Goal: Transaction & Acquisition: Book appointment/travel/reservation

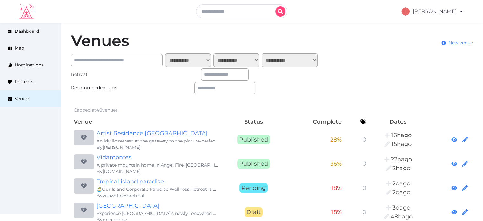
click at [233, 15] on input "text" at bounding box center [241, 11] width 91 height 14
type input "**"
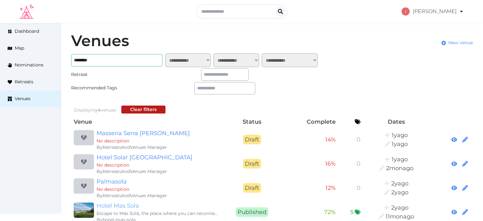
type input "********"
click at [120, 202] on link "Hotel Mas Sola" at bounding box center [157, 205] width 122 height 9
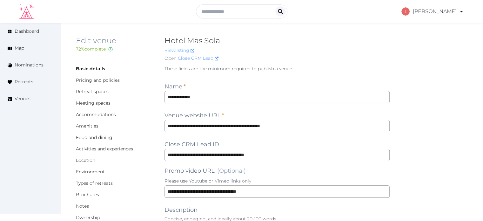
click at [183, 50] on link "View listing" at bounding box center [179, 50] width 30 height 6
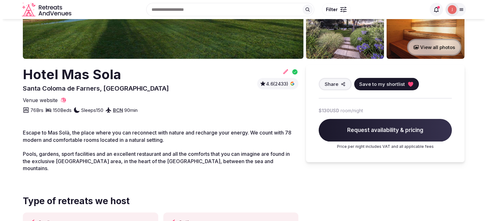
scroll to position [127, 0]
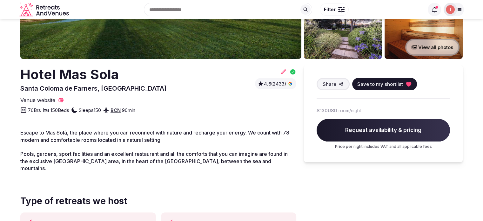
click at [368, 85] on span "Save to my shortlist" at bounding box center [380, 84] width 46 height 7
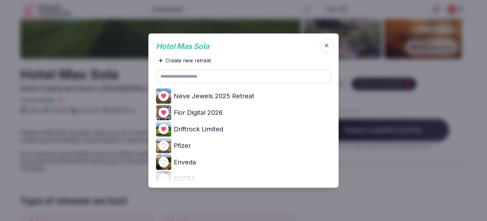
click at [183, 76] on input "text" at bounding box center [243, 76] width 175 height 14
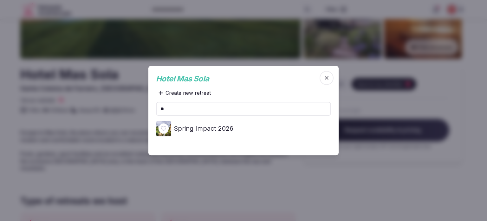
type input "*"
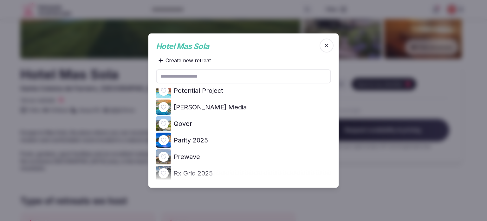
scroll to position [744, 0]
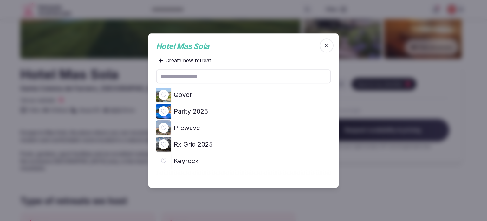
type input "*"
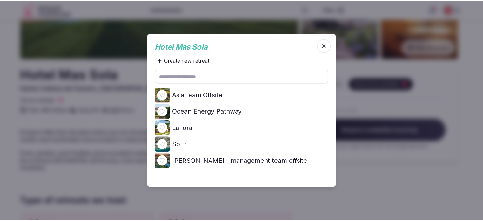
scroll to position [562, 0]
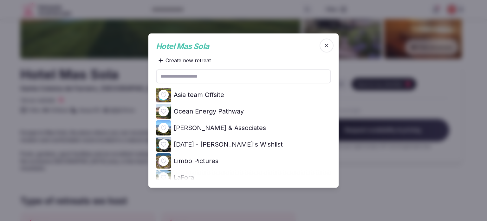
click at [378, 122] on div at bounding box center [243, 110] width 487 height 221
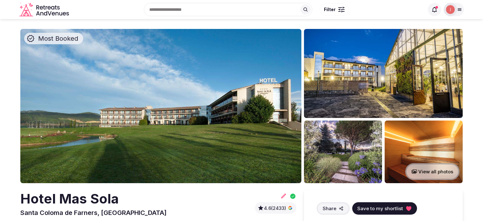
scroll to position [0, 0]
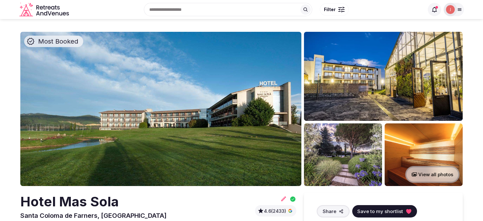
click at [447, 11] on img at bounding box center [450, 9] width 9 height 9
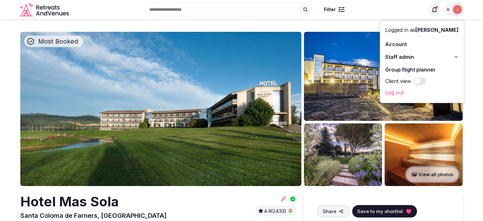
click at [393, 57] on span "Staff admin" at bounding box center [399, 57] width 29 height 8
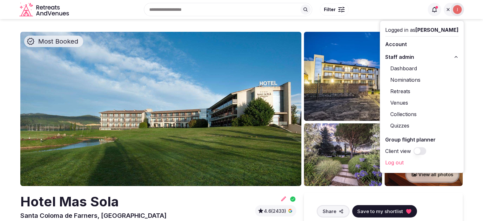
click at [400, 91] on link "Retreats" at bounding box center [421, 91] width 73 height 10
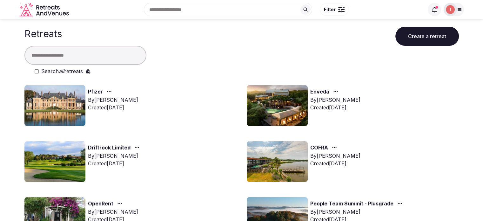
click at [295, 92] on img at bounding box center [277, 105] width 61 height 41
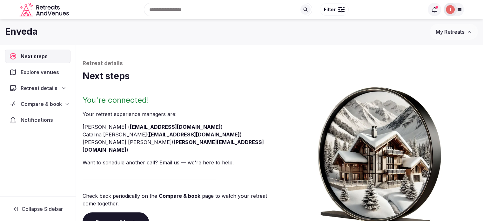
click at [60, 104] on span "Compare & book" at bounding box center [41, 104] width 41 height 8
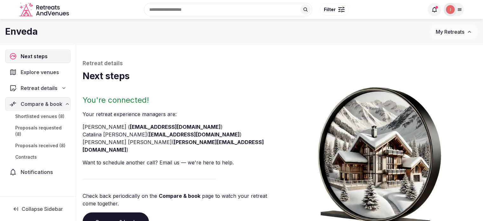
click at [42, 115] on span "Shortlisted venues (8)" at bounding box center [39, 116] width 49 height 6
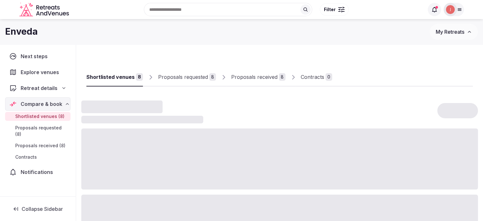
click at [279, 76] on div "8" at bounding box center [282, 77] width 7 height 8
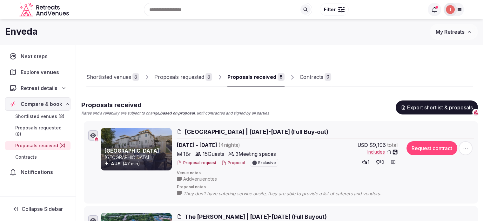
click at [229, 162] on button "Proposal" at bounding box center [232, 162] width 23 height 5
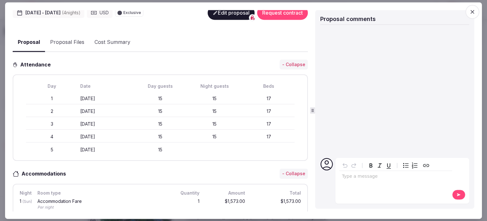
scroll to position [63, 0]
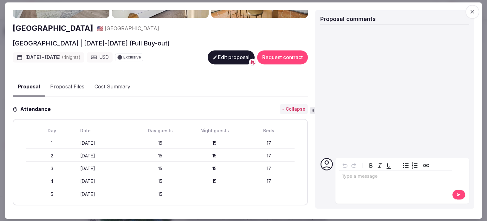
click at [219, 50] on button "Edit proposal" at bounding box center [231, 57] width 47 height 14
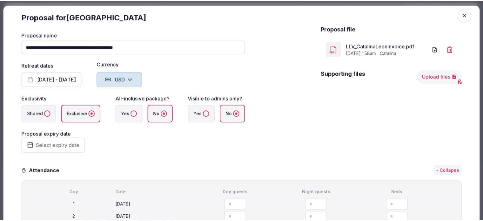
scroll to position [0, 0]
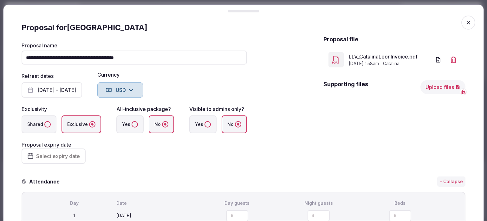
click at [466, 21] on icon "button" at bounding box center [469, 22] width 6 height 6
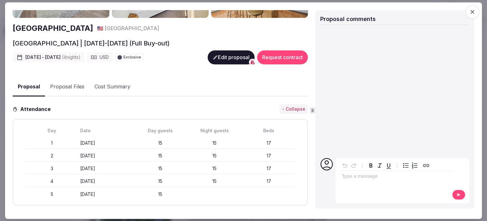
click at [474, 14] on icon "button" at bounding box center [473, 12] width 6 height 6
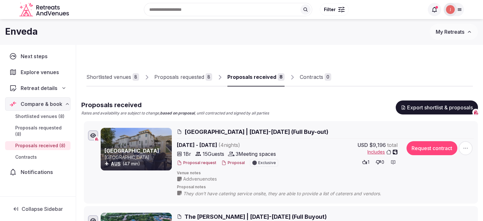
click at [319, 80] on div "Contracts" at bounding box center [311, 77] width 23 height 8
